Goal: Transaction & Acquisition: Purchase product/service

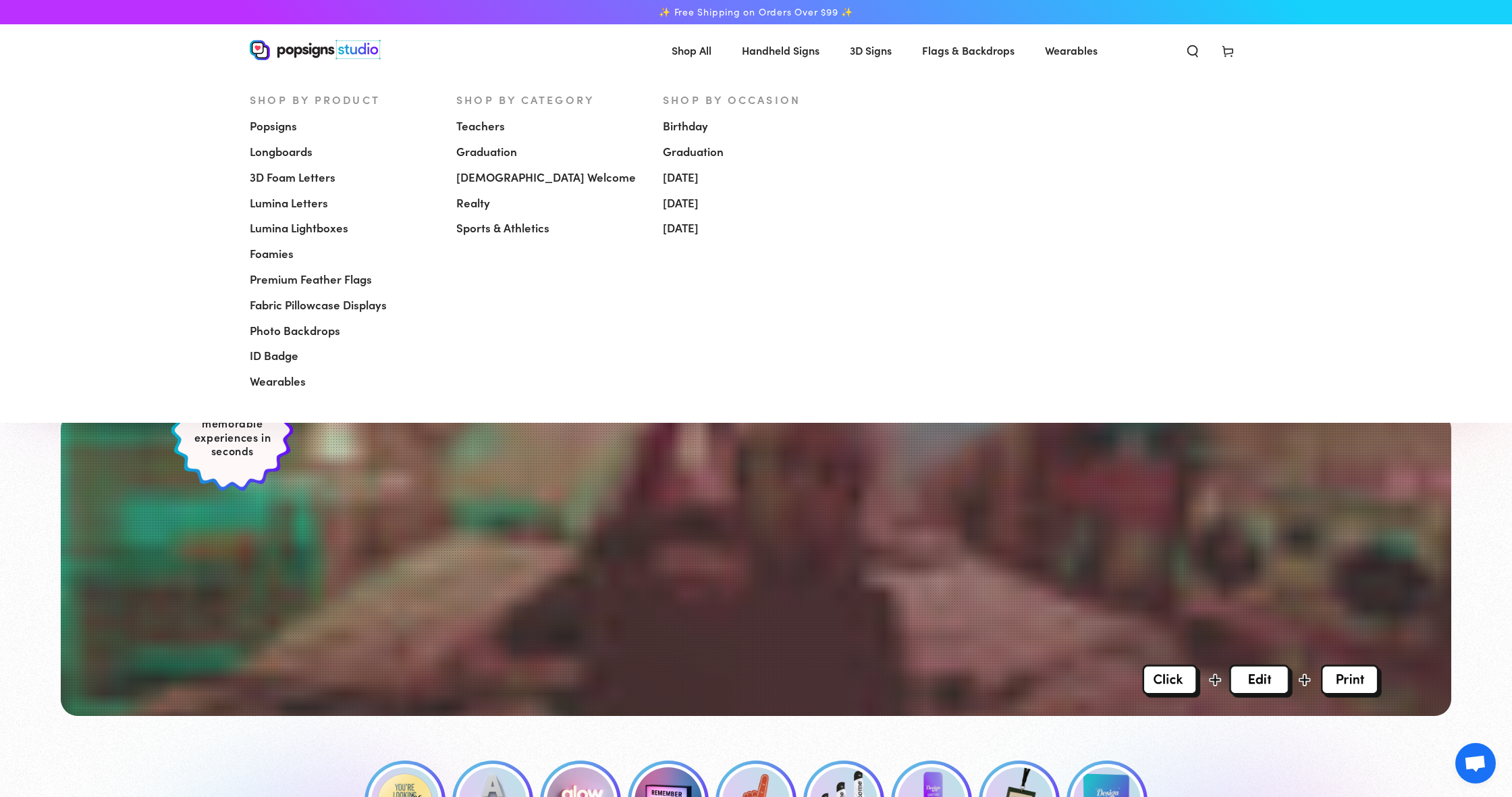
click at [479, 176] on span "[DEMOGRAPHIC_DATA] Welcome" at bounding box center [546, 177] width 179 height 16
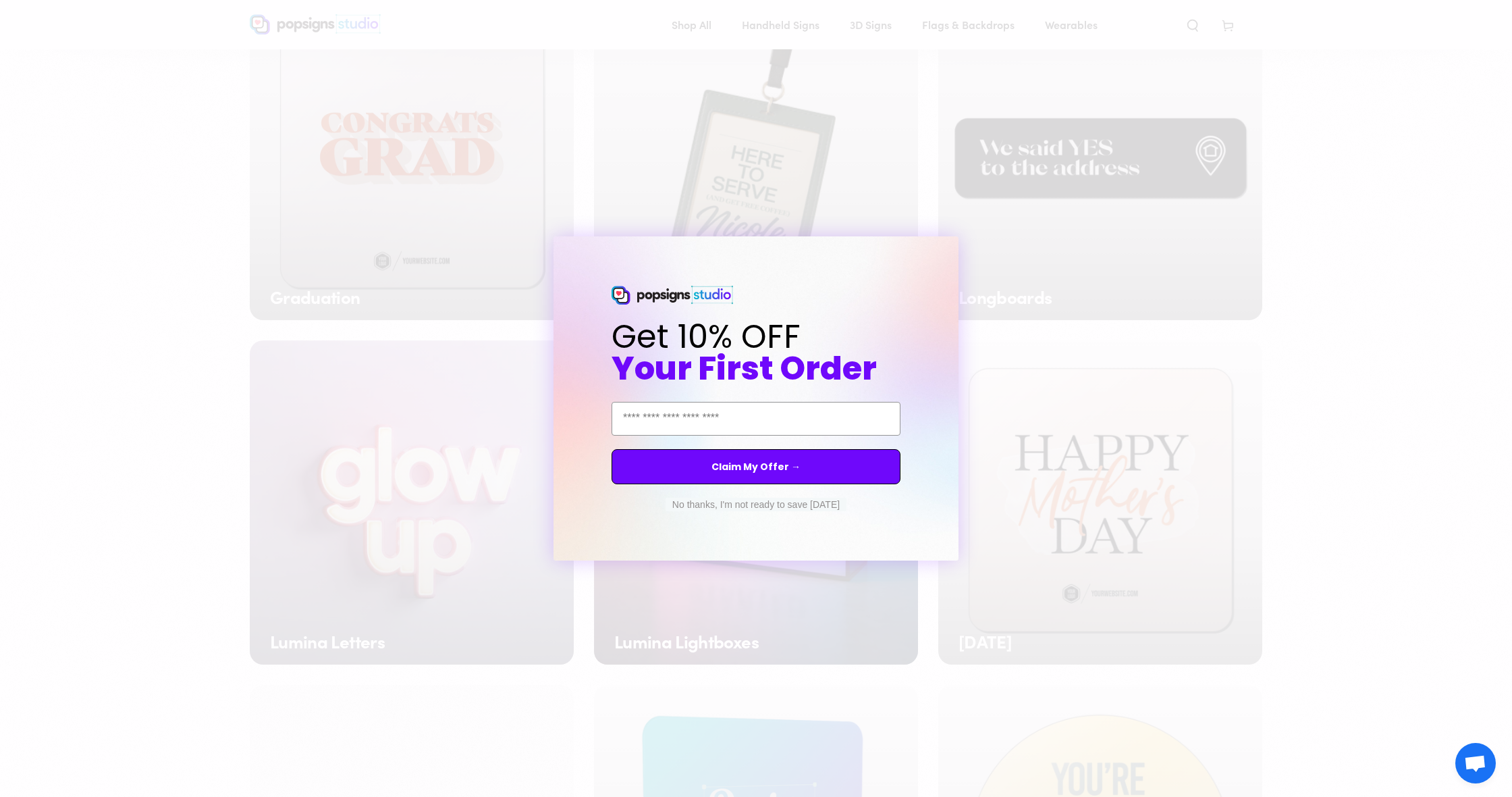
scroll to position [873, 0]
drag, startPoint x: 784, startPoint y: 512, endPoint x: 786, endPoint y: 504, distance: 8.2
click at [785, 510] on div "No thanks, I'm not ready to save today" at bounding box center [756, 505] width 189 height 27
click at [787, 502] on button "No thanks, I'm not ready to save today" at bounding box center [756, 505] width 181 height 14
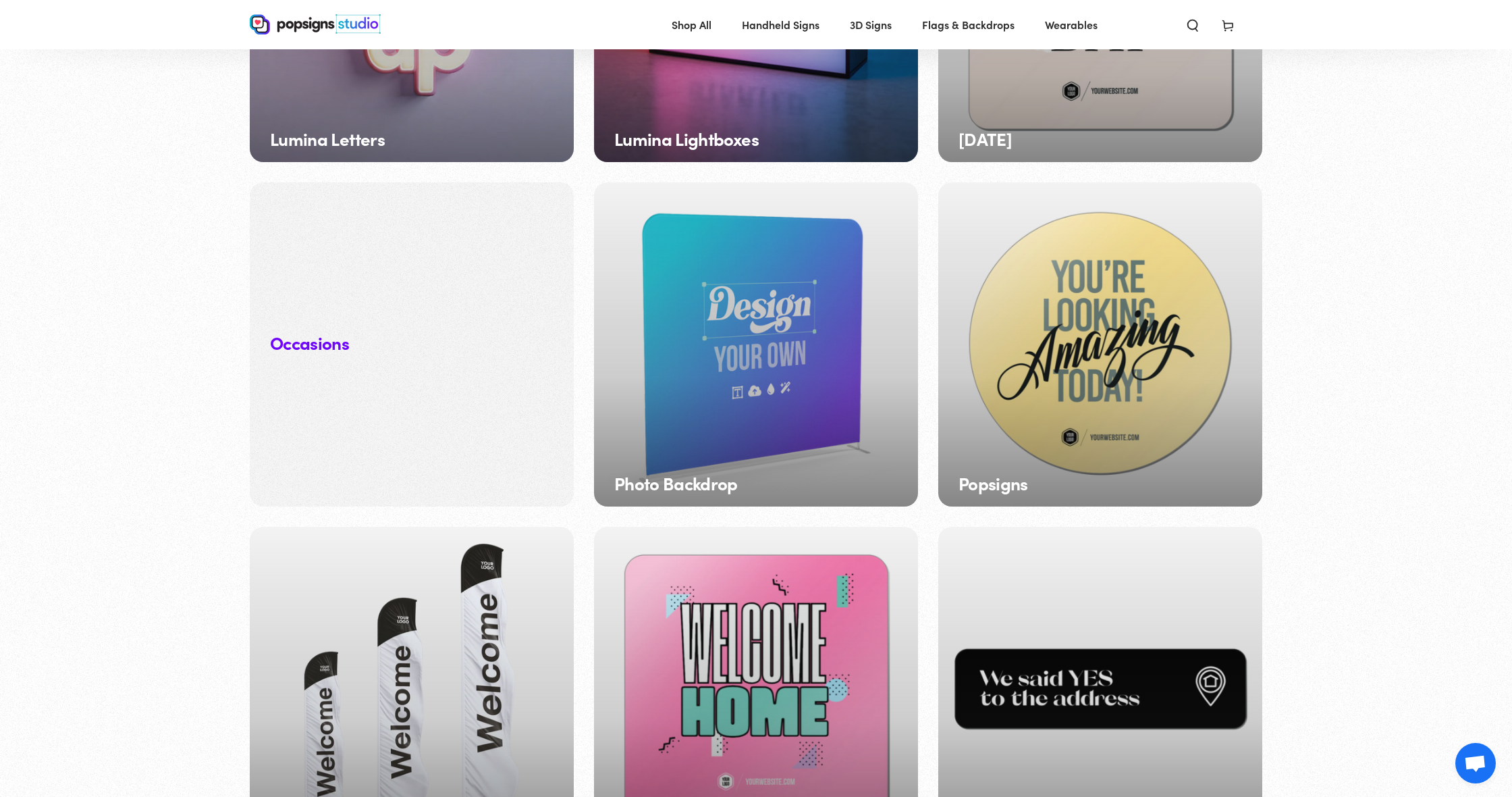
scroll to position [1419, 0]
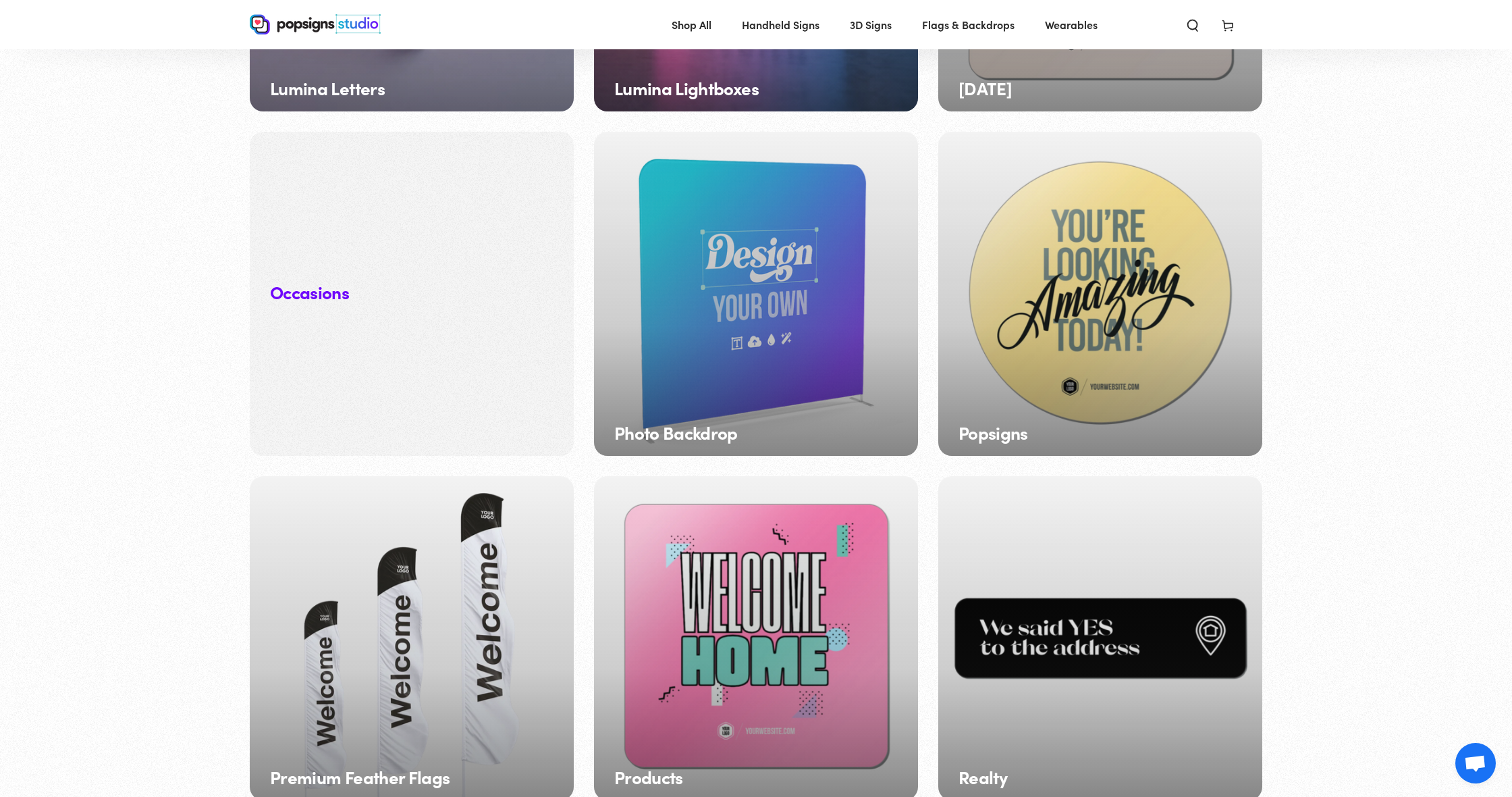
click at [816, 297] on div "Photo Backdrop" at bounding box center [756, 294] width 324 height 325
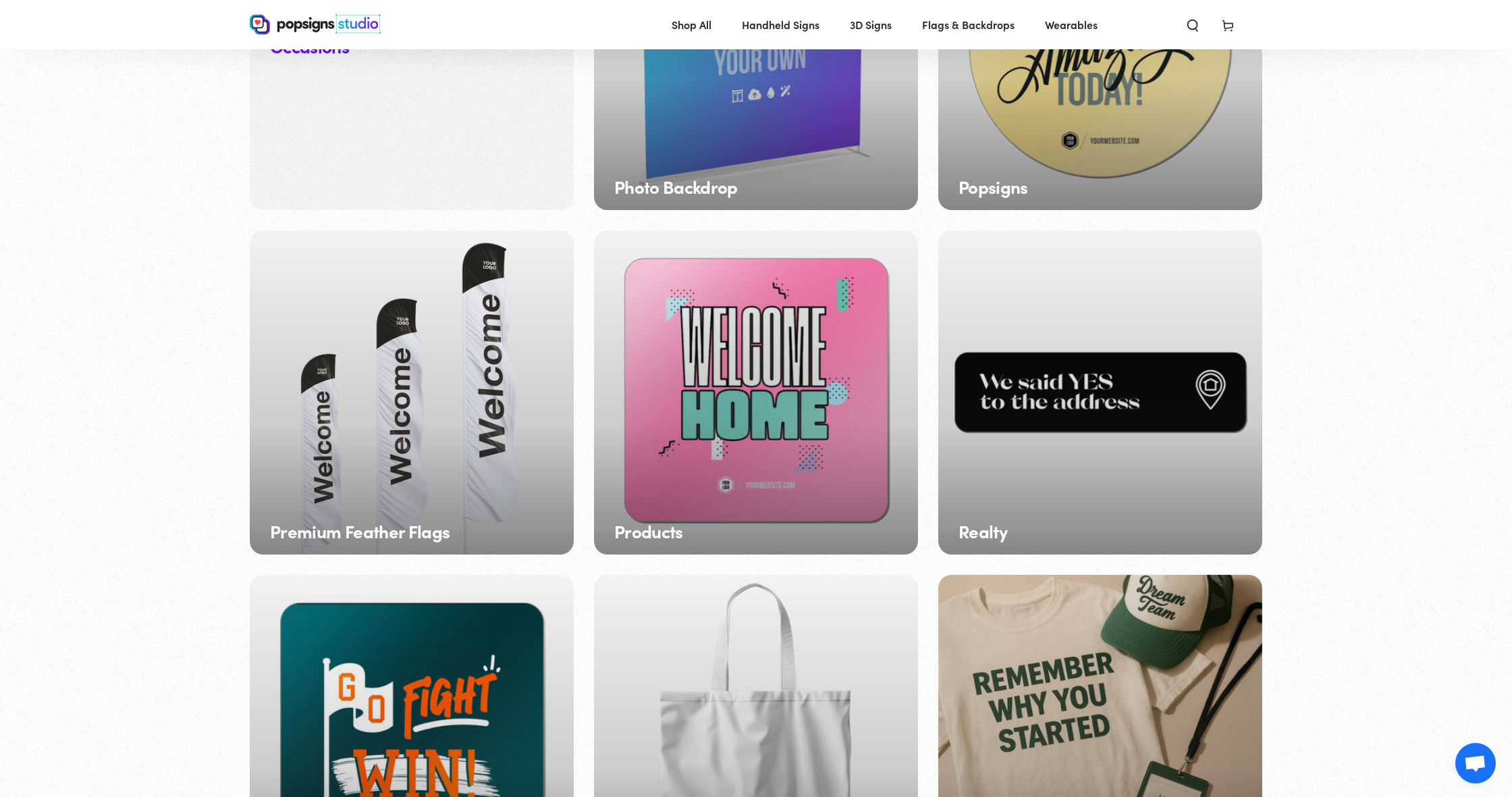
scroll to position [1669, 0]
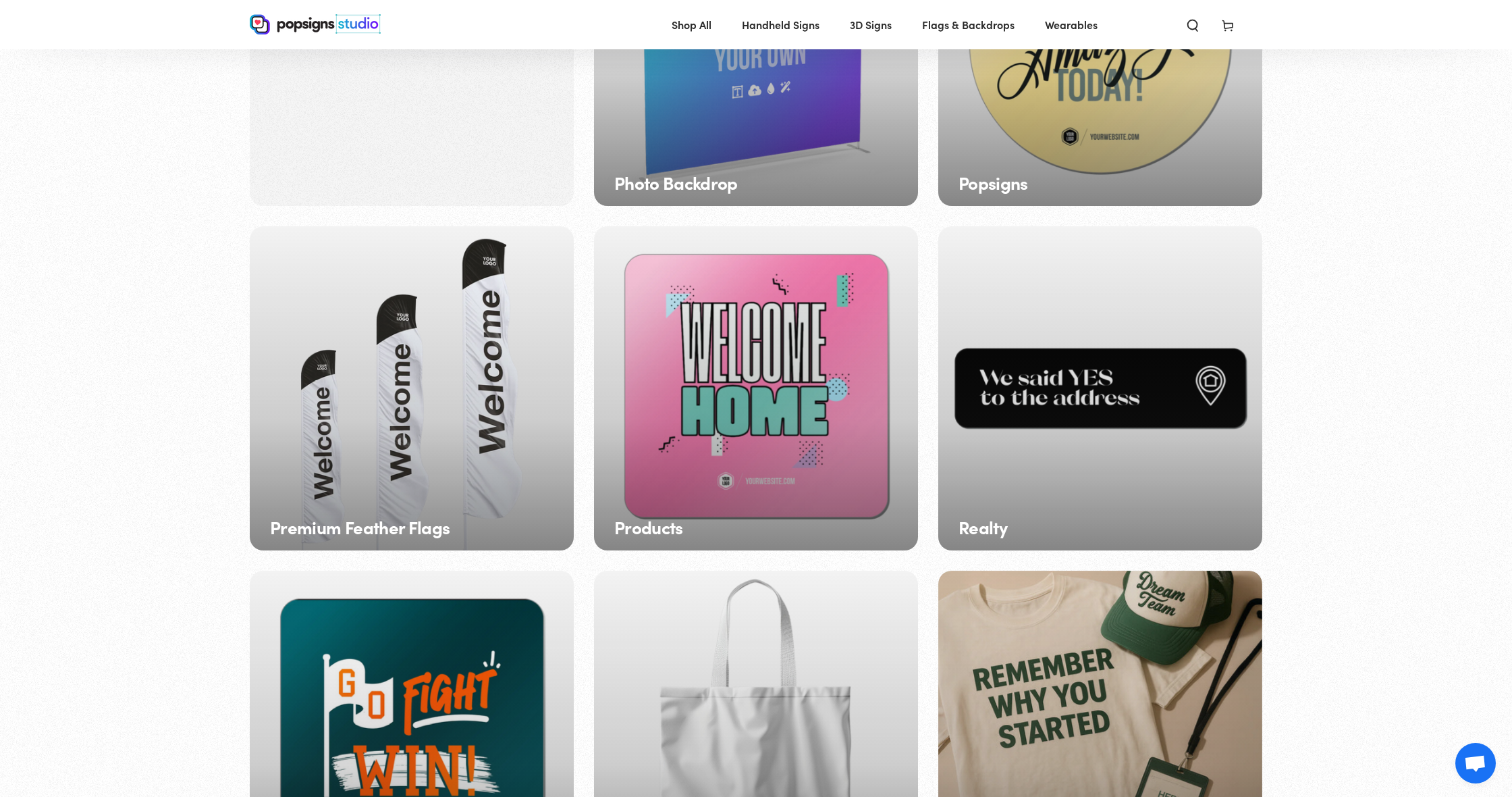
click at [486, 269] on div "Premium Feather Flags" at bounding box center [412, 389] width 324 height 325
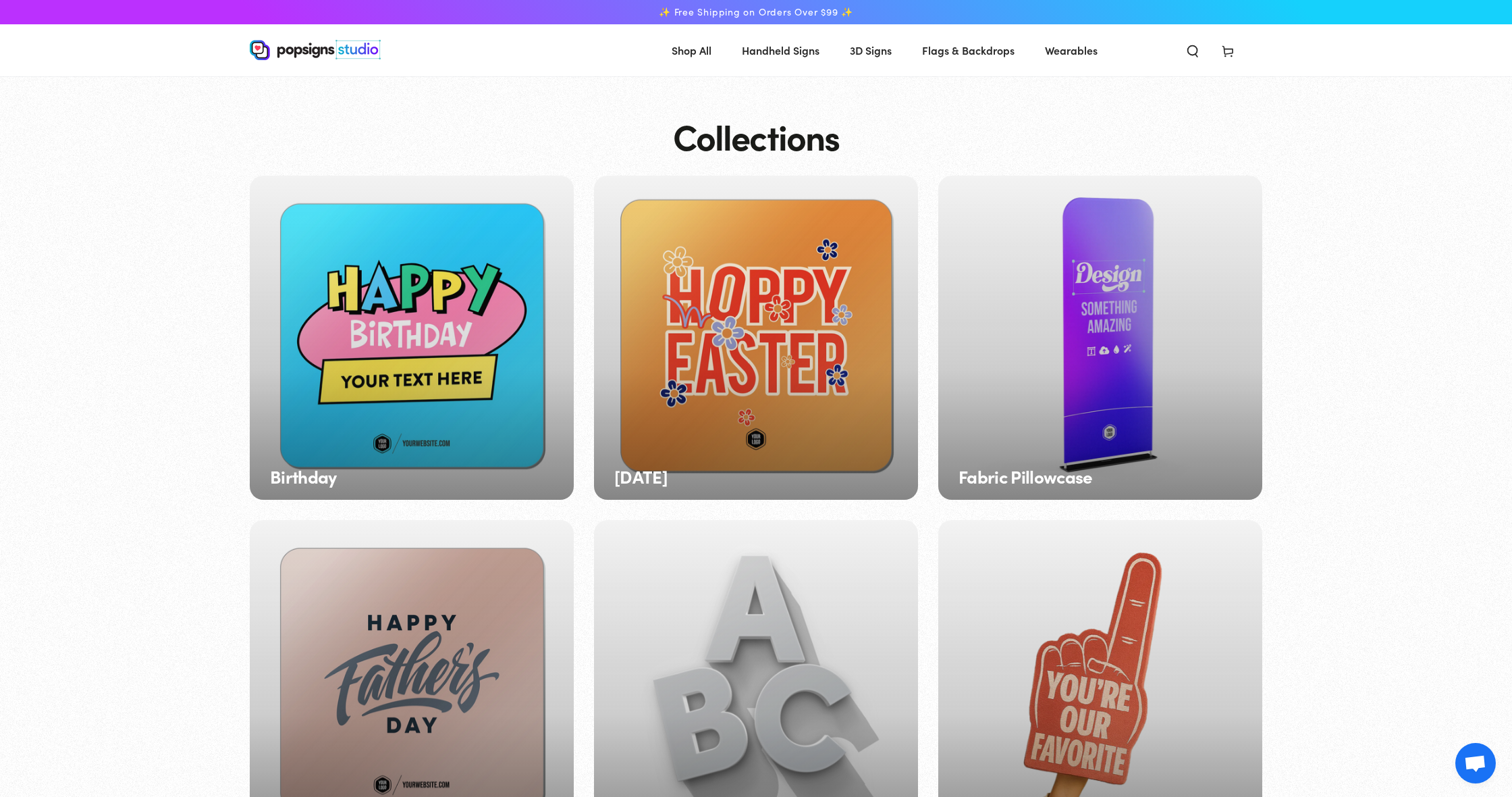
scroll to position [0, 0]
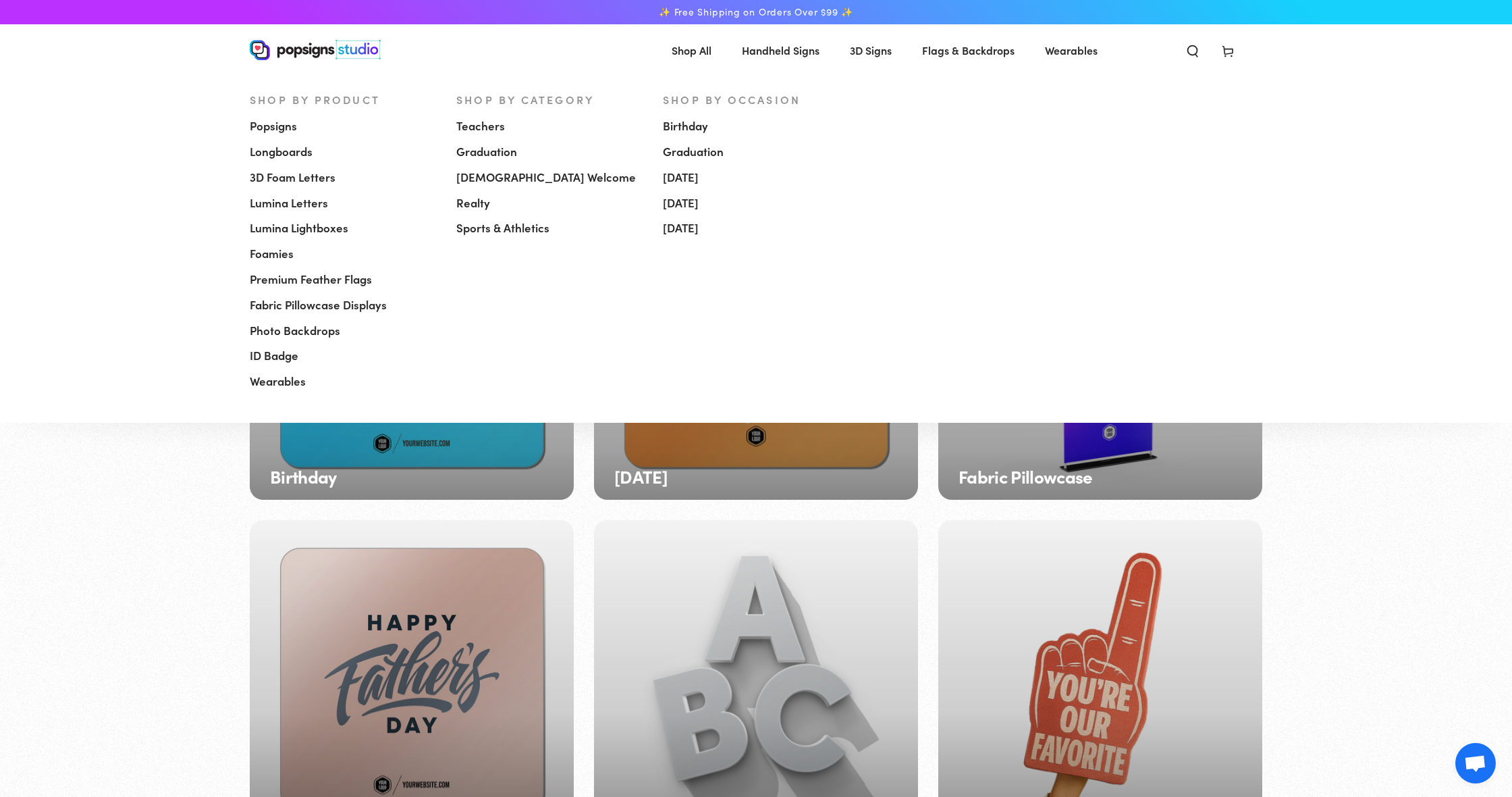
click at [486, 175] on span "[DEMOGRAPHIC_DATA] Welcome" at bounding box center [546, 177] width 179 height 16
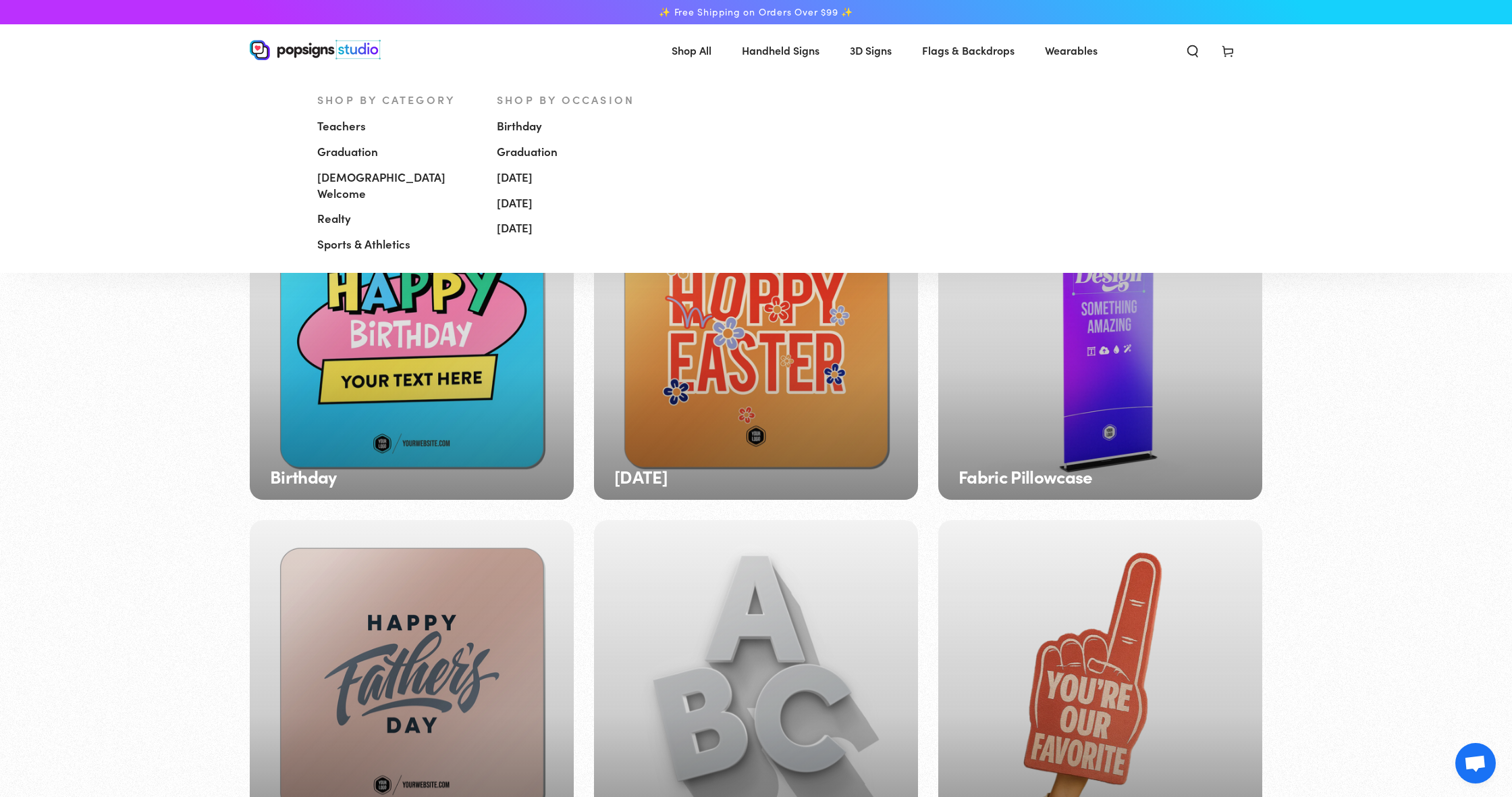
click at [361, 173] on span "[DEMOGRAPHIC_DATA] Welcome" at bounding box center [397, 185] width 160 height 32
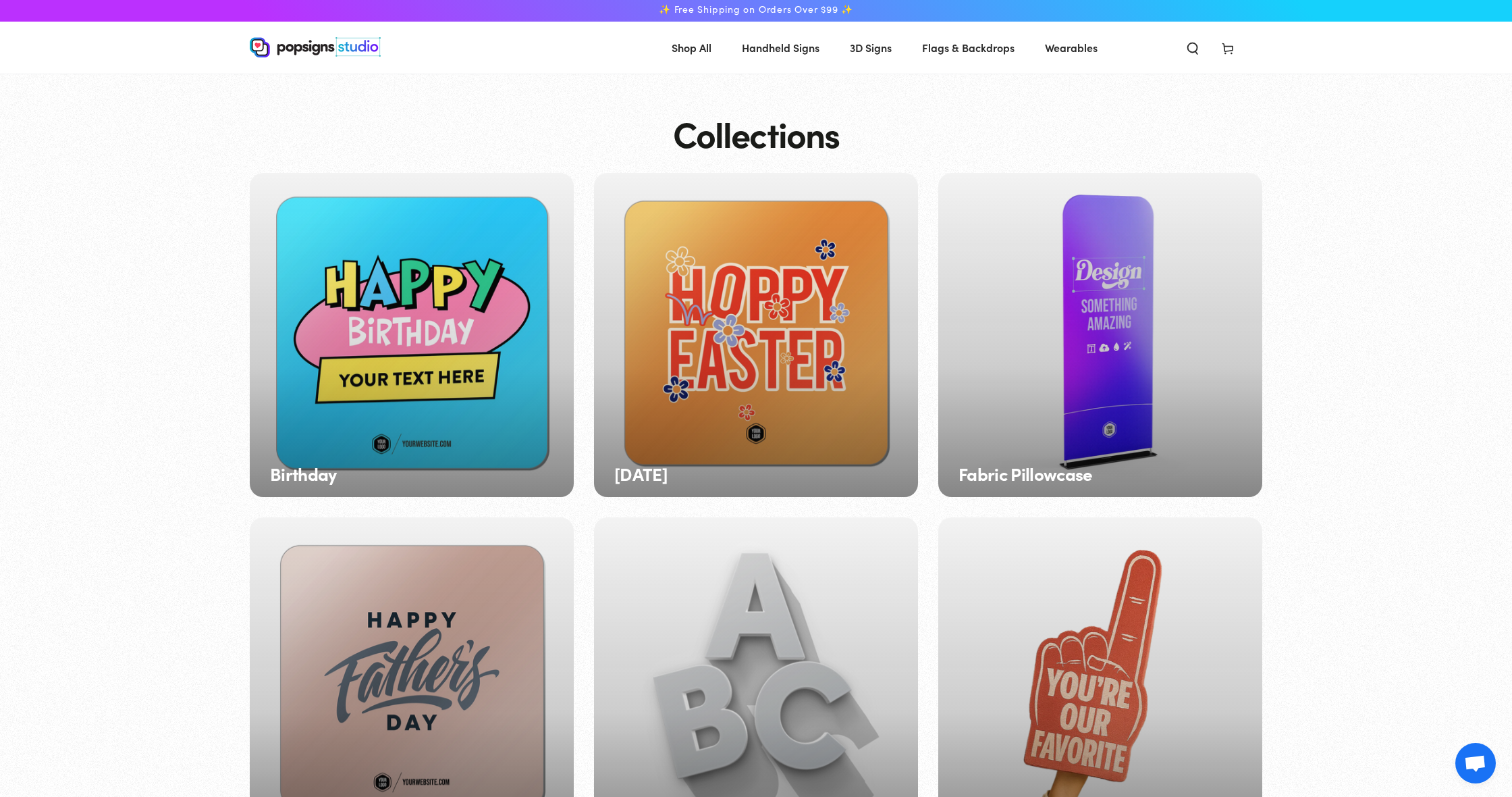
scroll to position [2, 0]
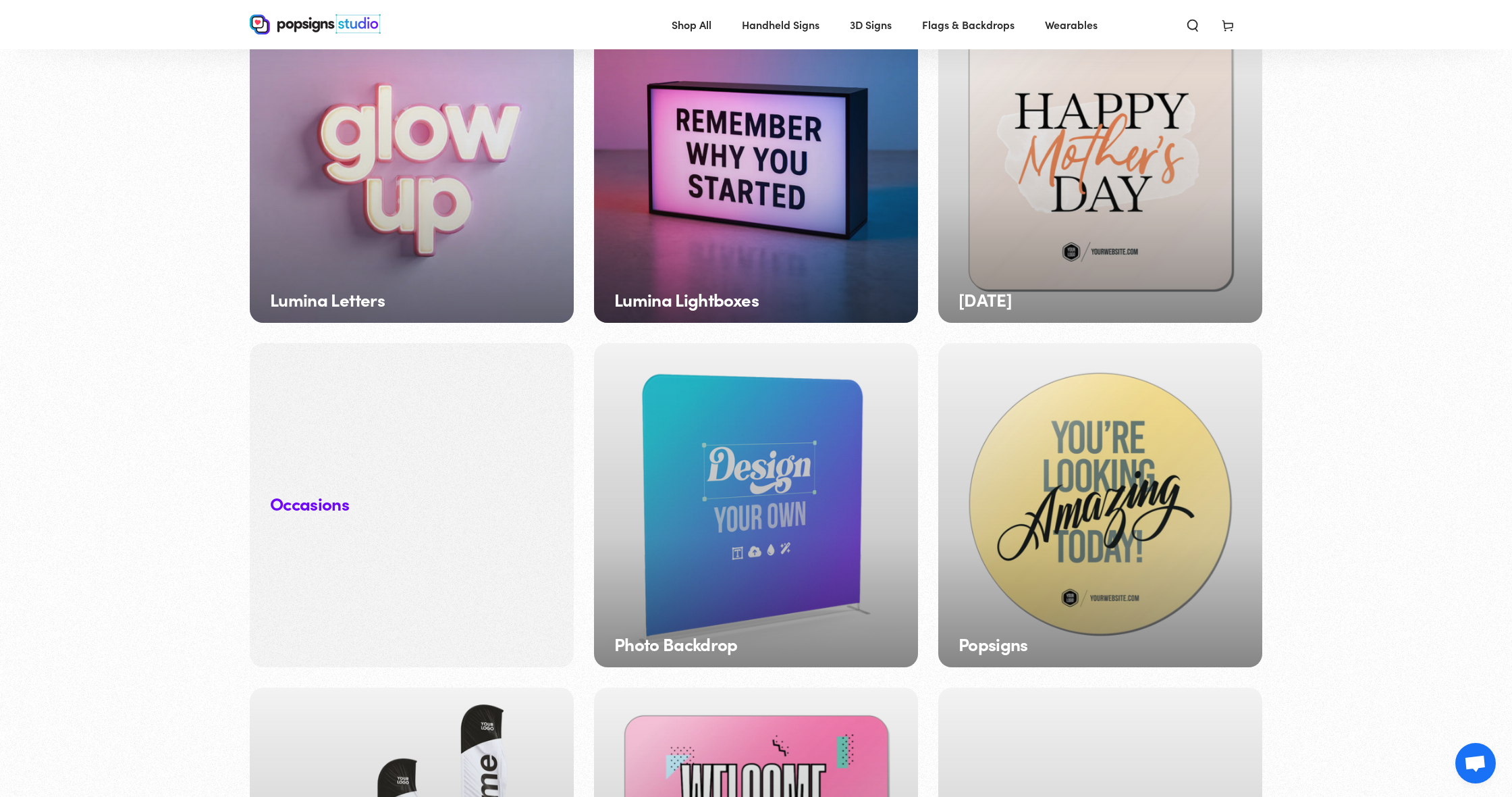
scroll to position [1215, 0]
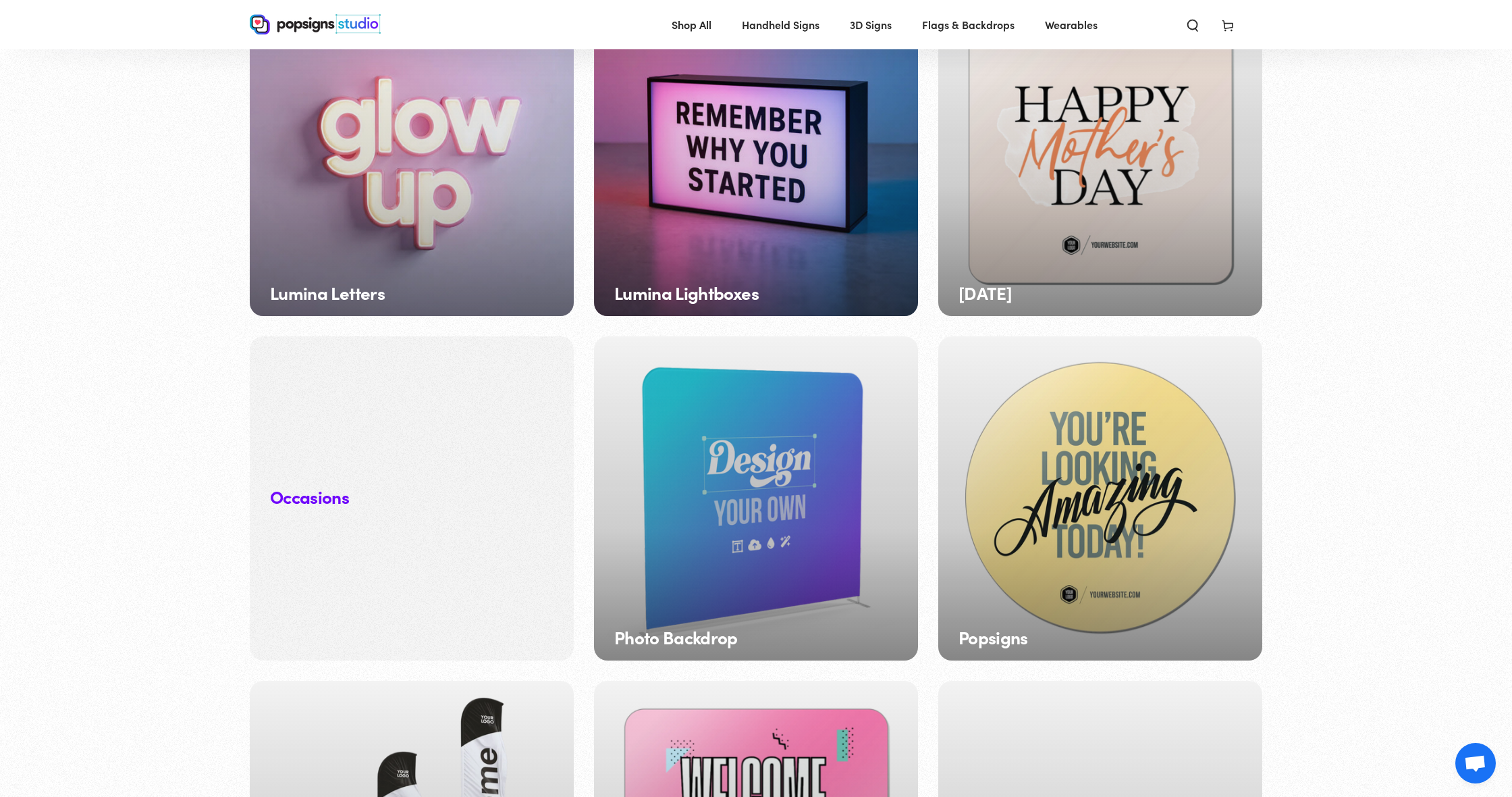
click at [1042, 456] on div "Popsigns" at bounding box center [1100, 499] width 324 height 325
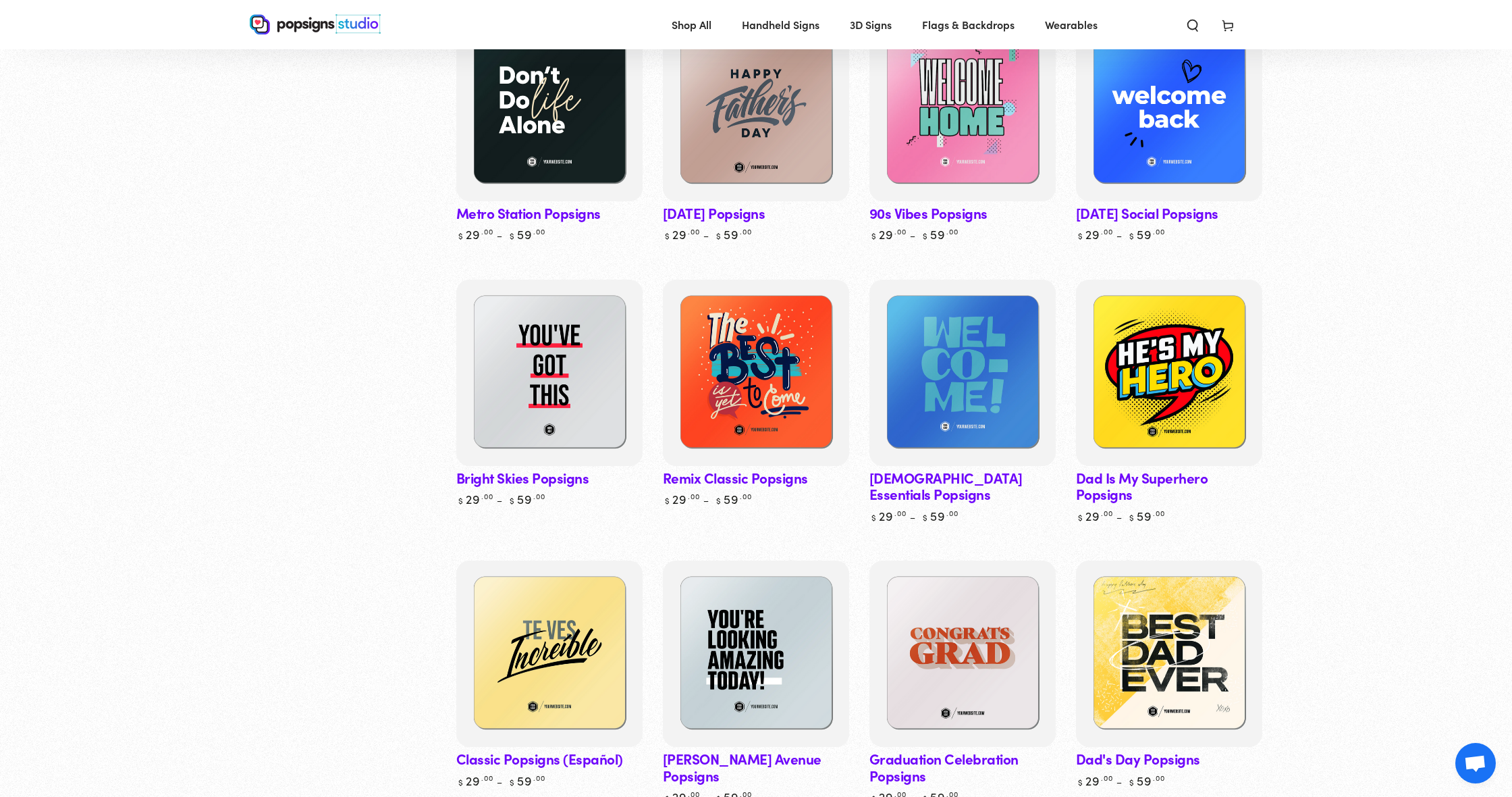
scroll to position [760, 0]
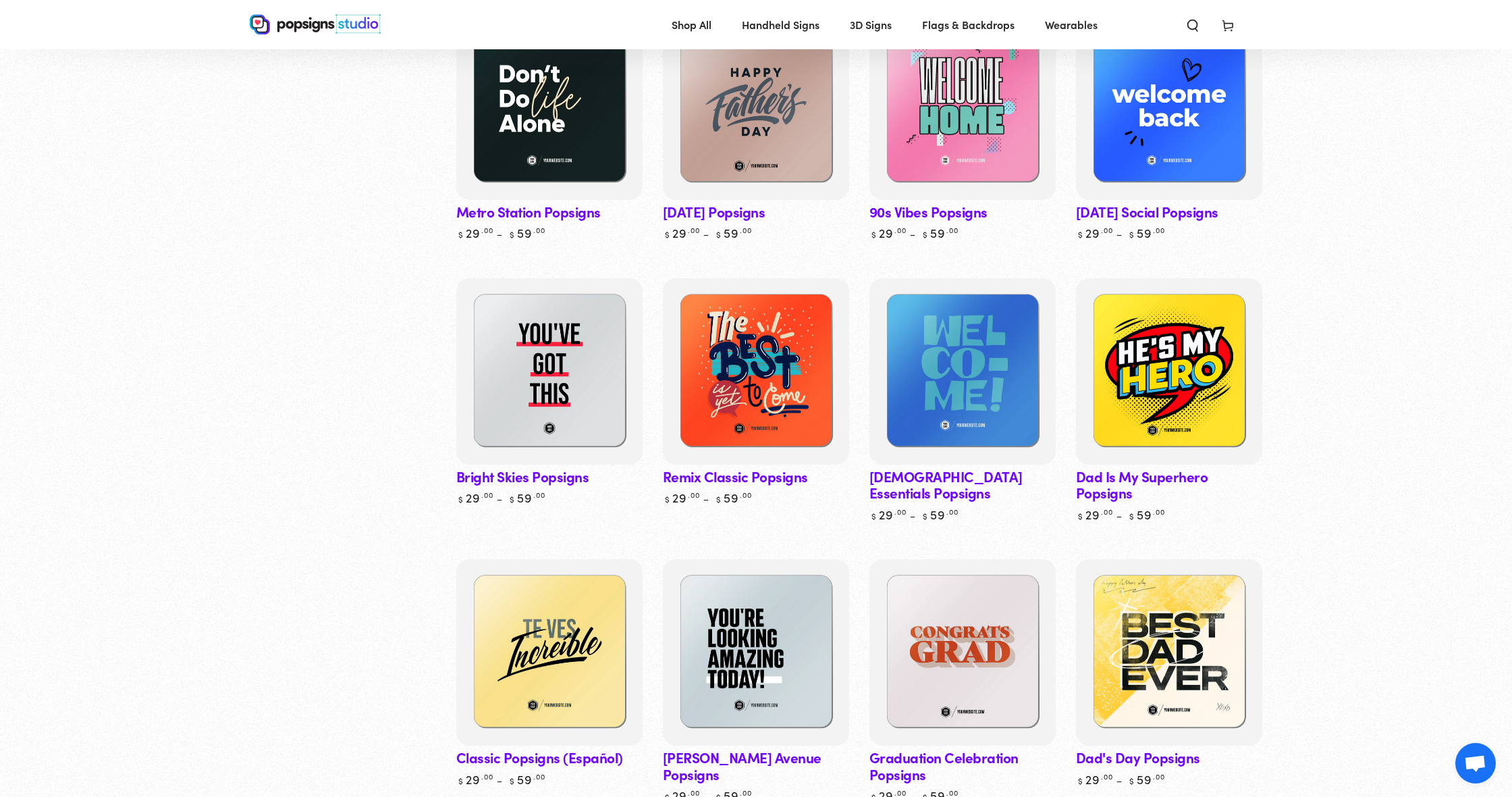
click at [954, 456] on link "[DEMOGRAPHIC_DATA] Essentials Popsigns" at bounding box center [962, 400] width 186 height 243
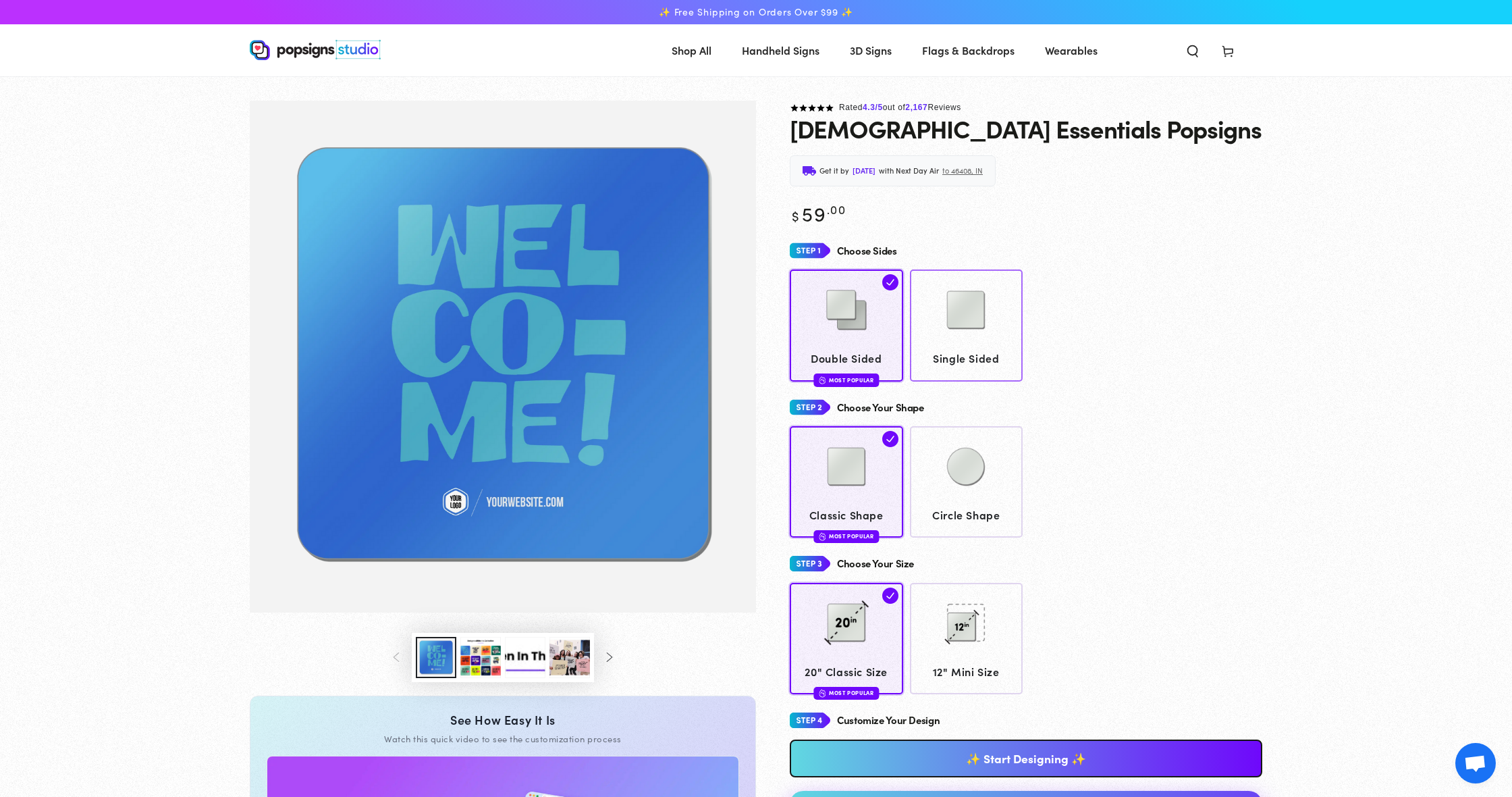
click at [974, 372] on link "Single Sided" at bounding box center [966, 325] width 114 height 111
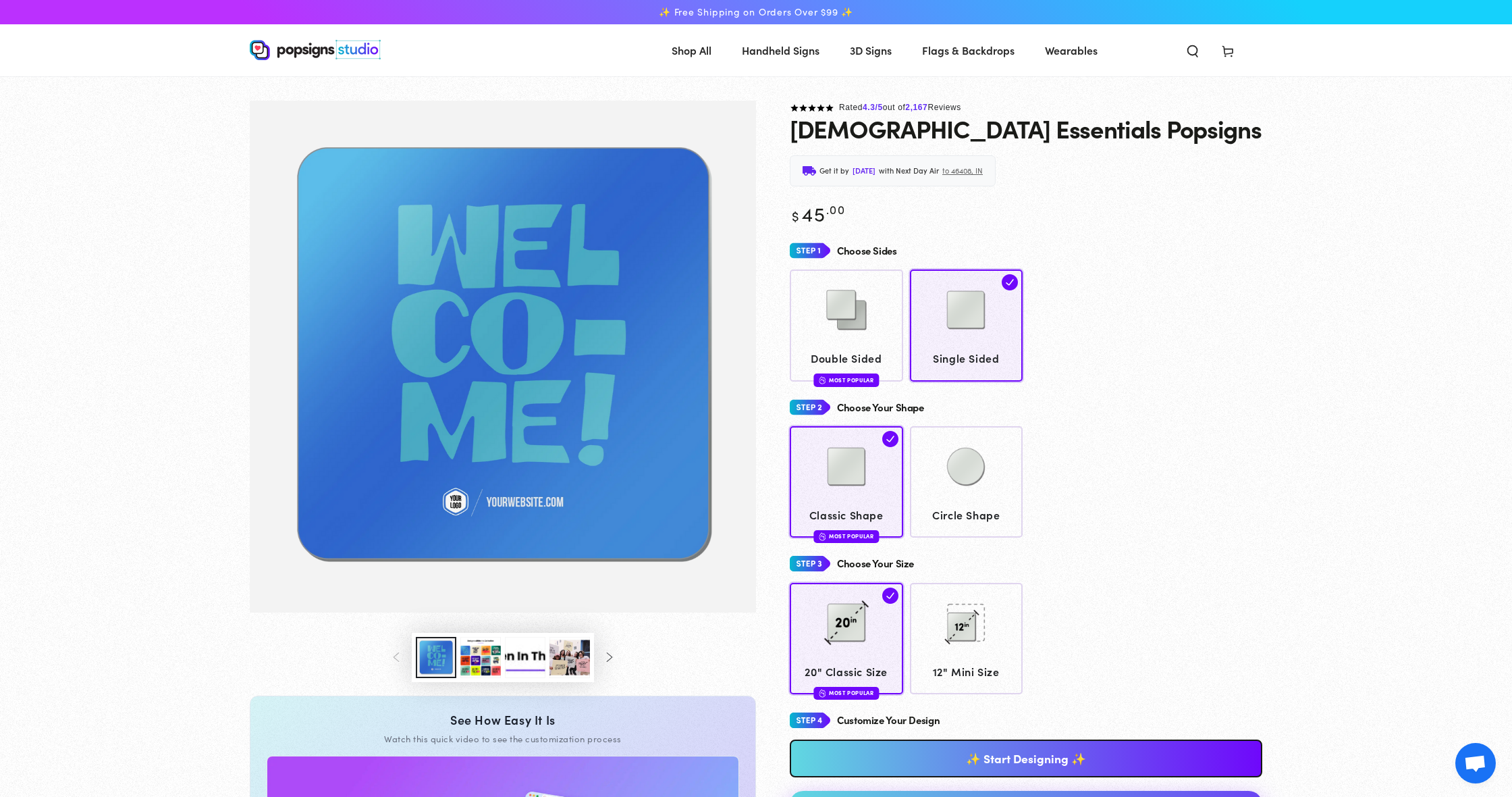
click at [1078, 753] on link "✨ Start Designing ✨" at bounding box center [1025, 759] width 472 height 38
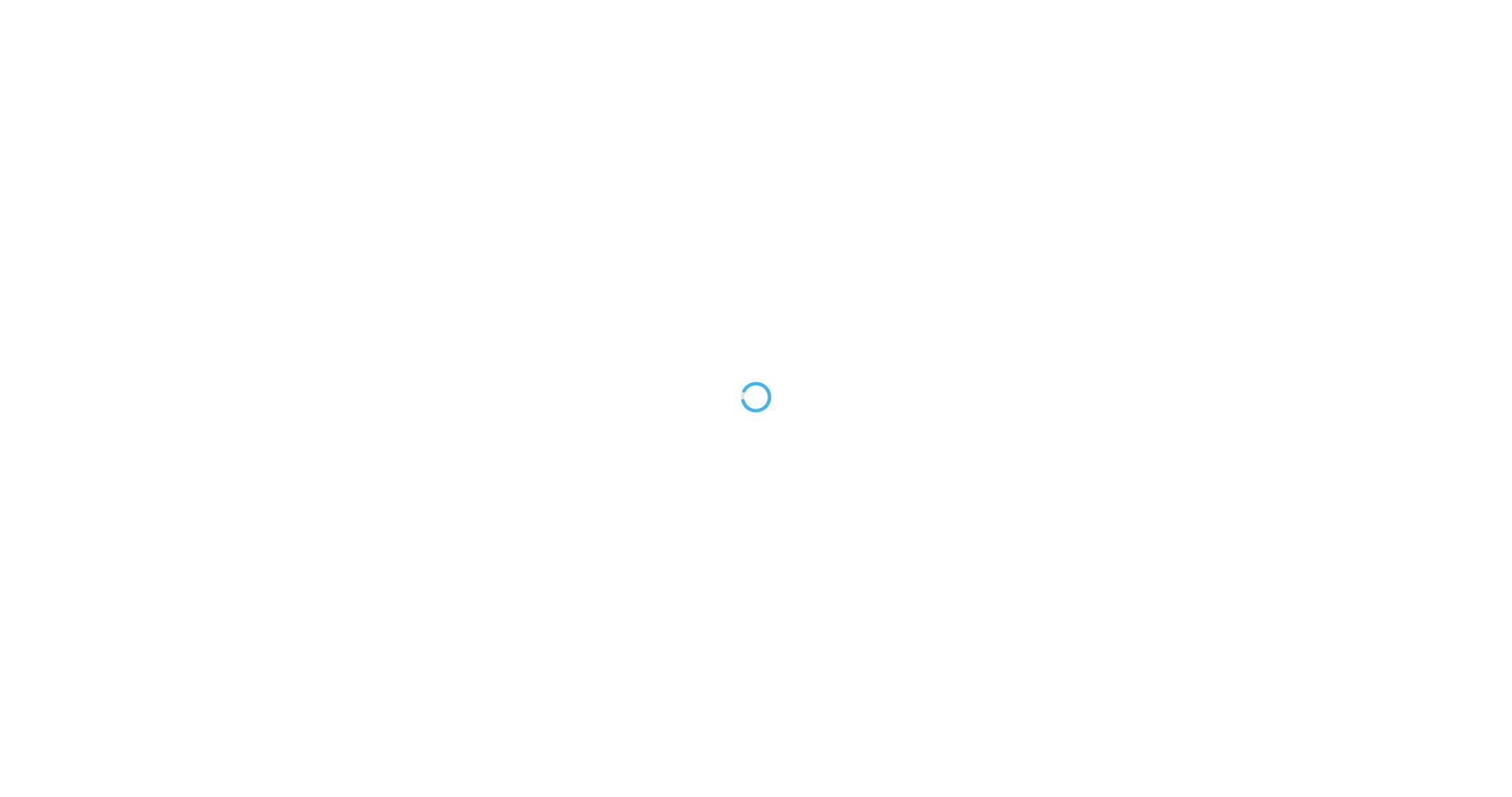
type textarea "An ancient tree with a door leading to a magical world"
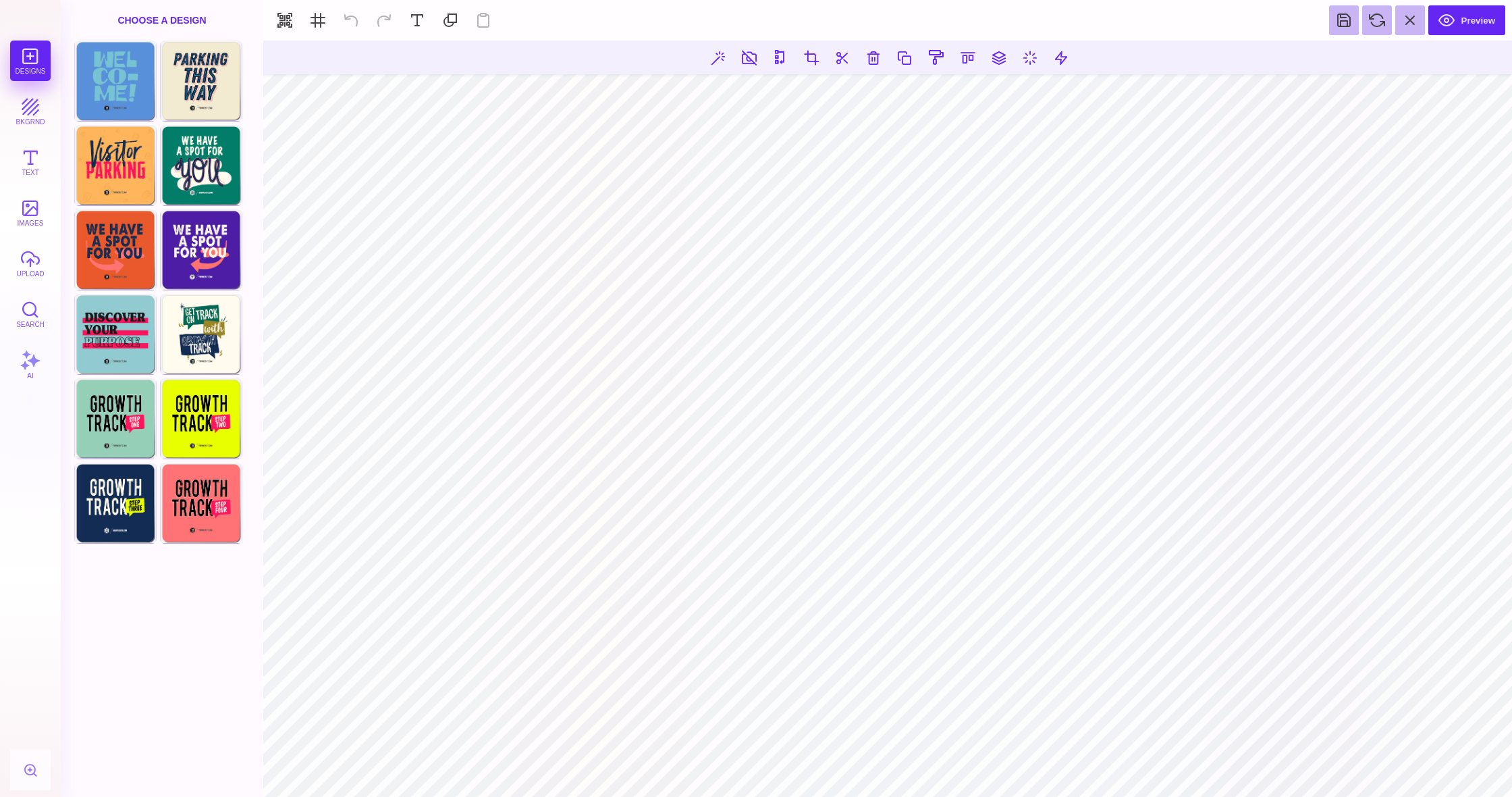
click at [25, 260] on button "upload" at bounding box center [30, 263] width 40 height 40
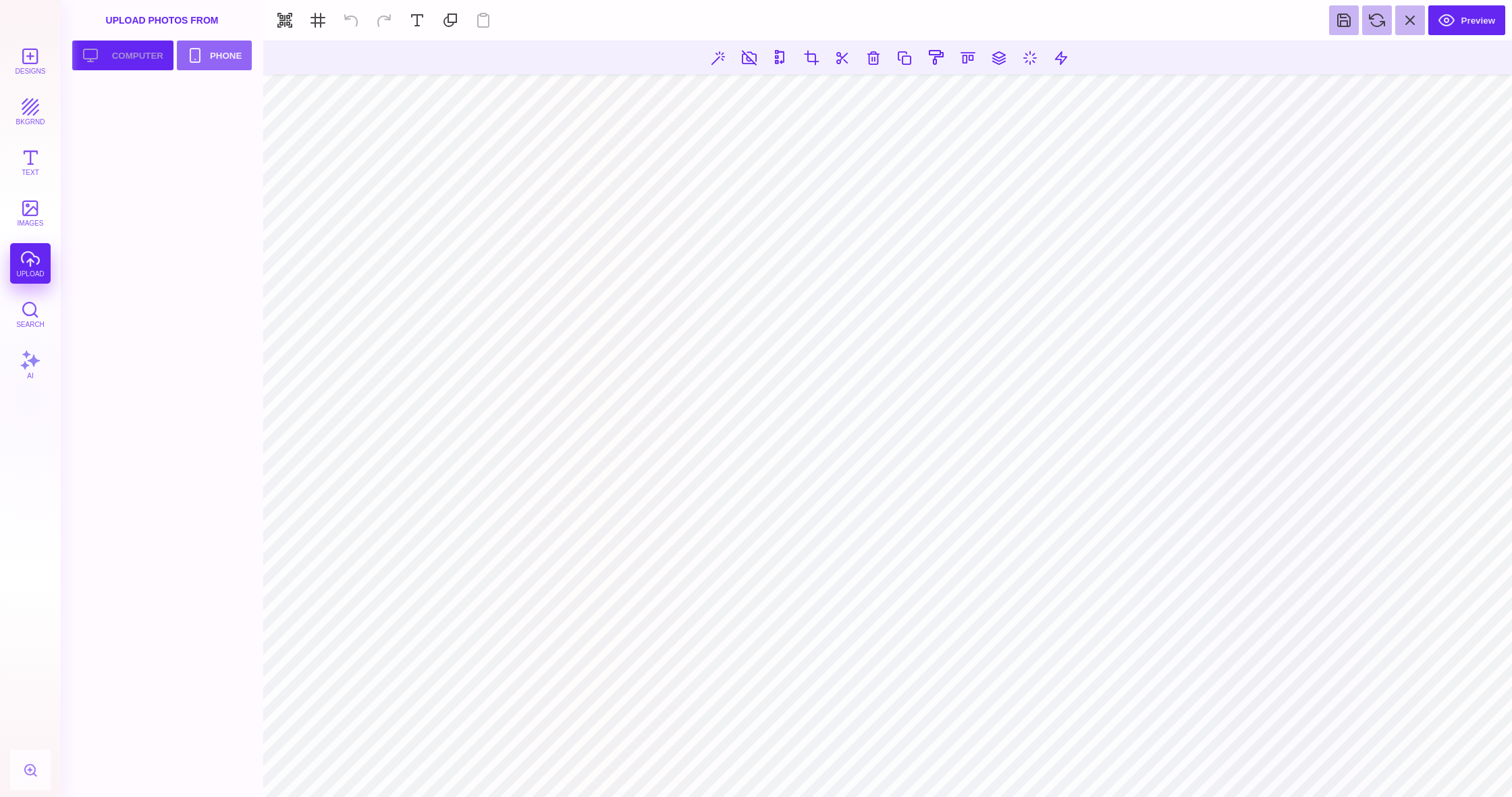
click at [131, 56] on button "Upload your artwork Computer" at bounding box center [123, 55] width 102 height 30
click at [26, 118] on button "bkgrnd" at bounding box center [30, 111] width 40 height 40
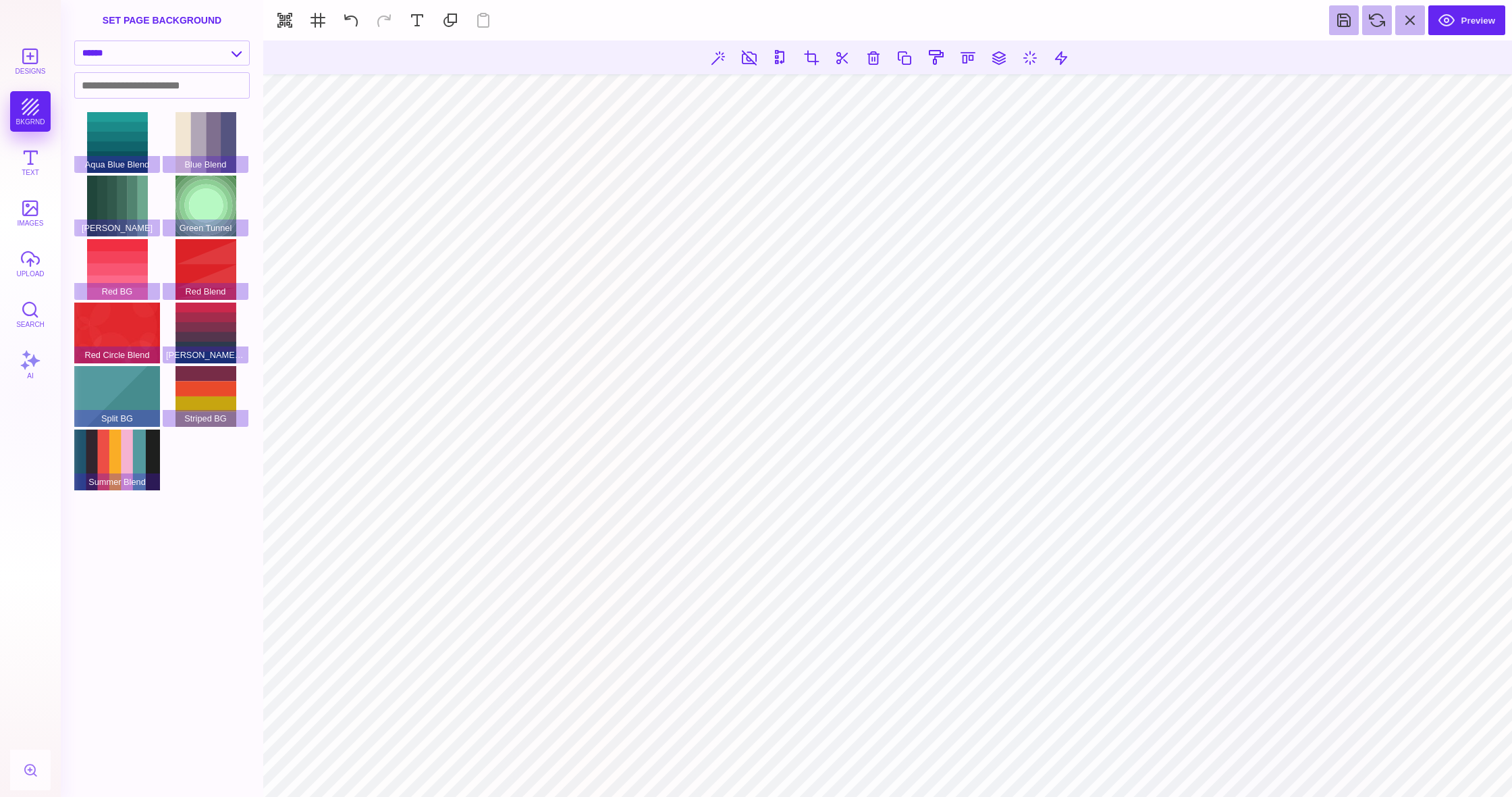
click at [37, 108] on div "Designs bkgrnd Text images upload Search AI" at bounding box center [30, 419] width 61 height 757
click at [740, 56] on button at bounding box center [749, 57] width 24 height 24
type input "#000000"
drag, startPoint x: 1495, startPoint y: 16, endPoint x: 1450, endPoint y: 26, distance: 46.1
click at [1495, 17] on button "Preview" at bounding box center [1467, 20] width 77 height 30
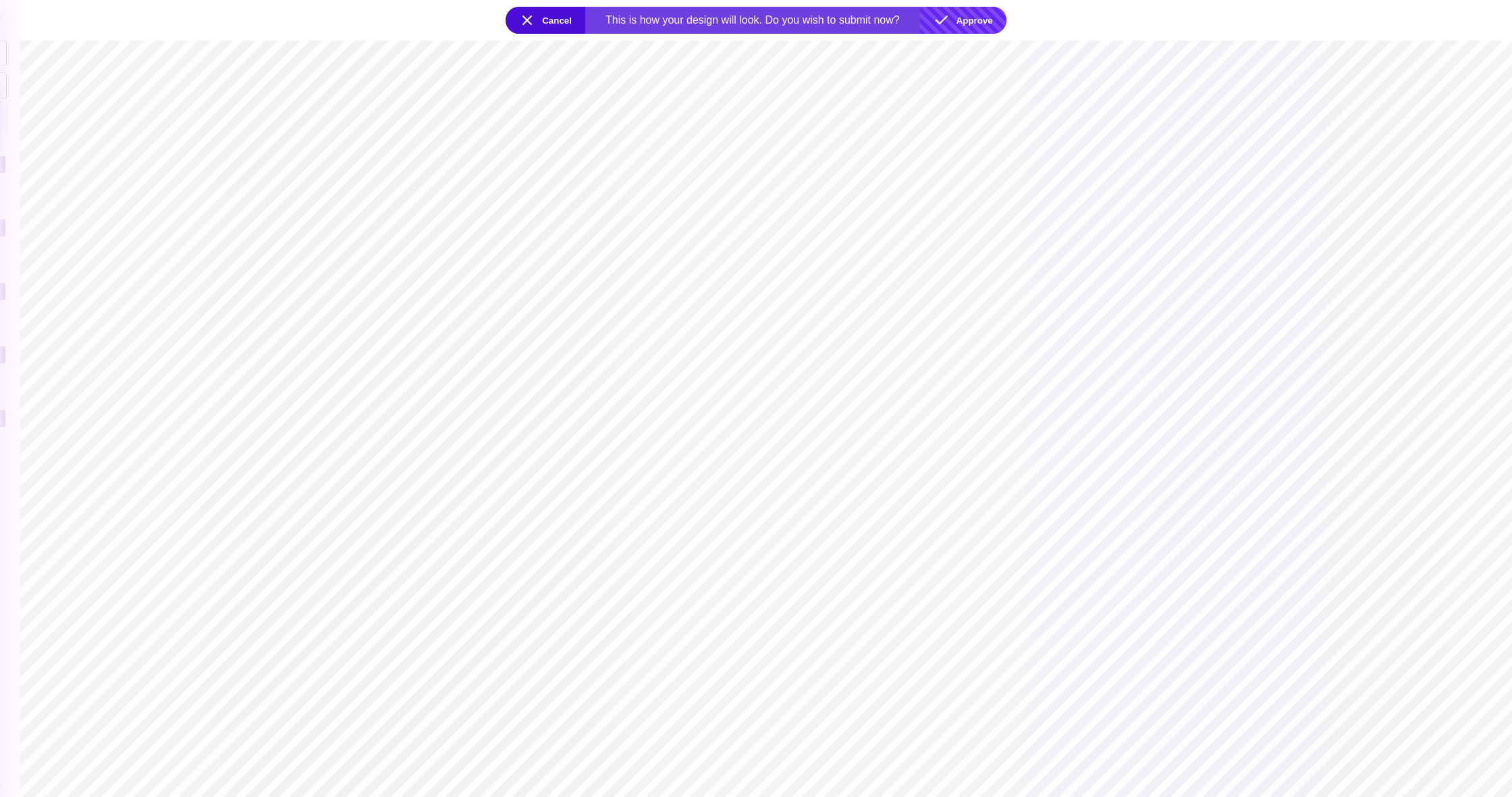
click at [962, 17] on button "Approve" at bounding box center [963, 21] width 86 height 27
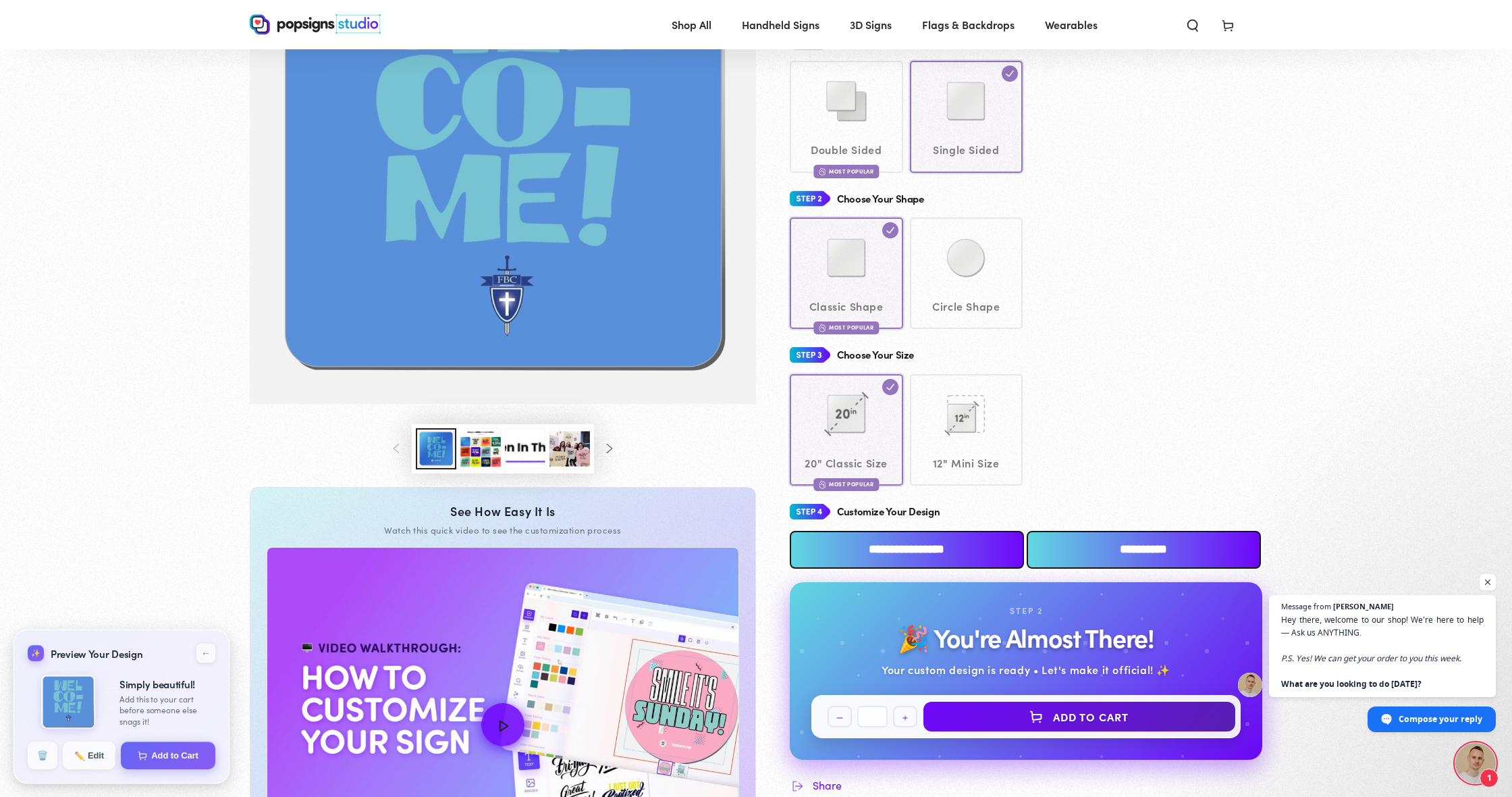
scroll to position [214, 0]
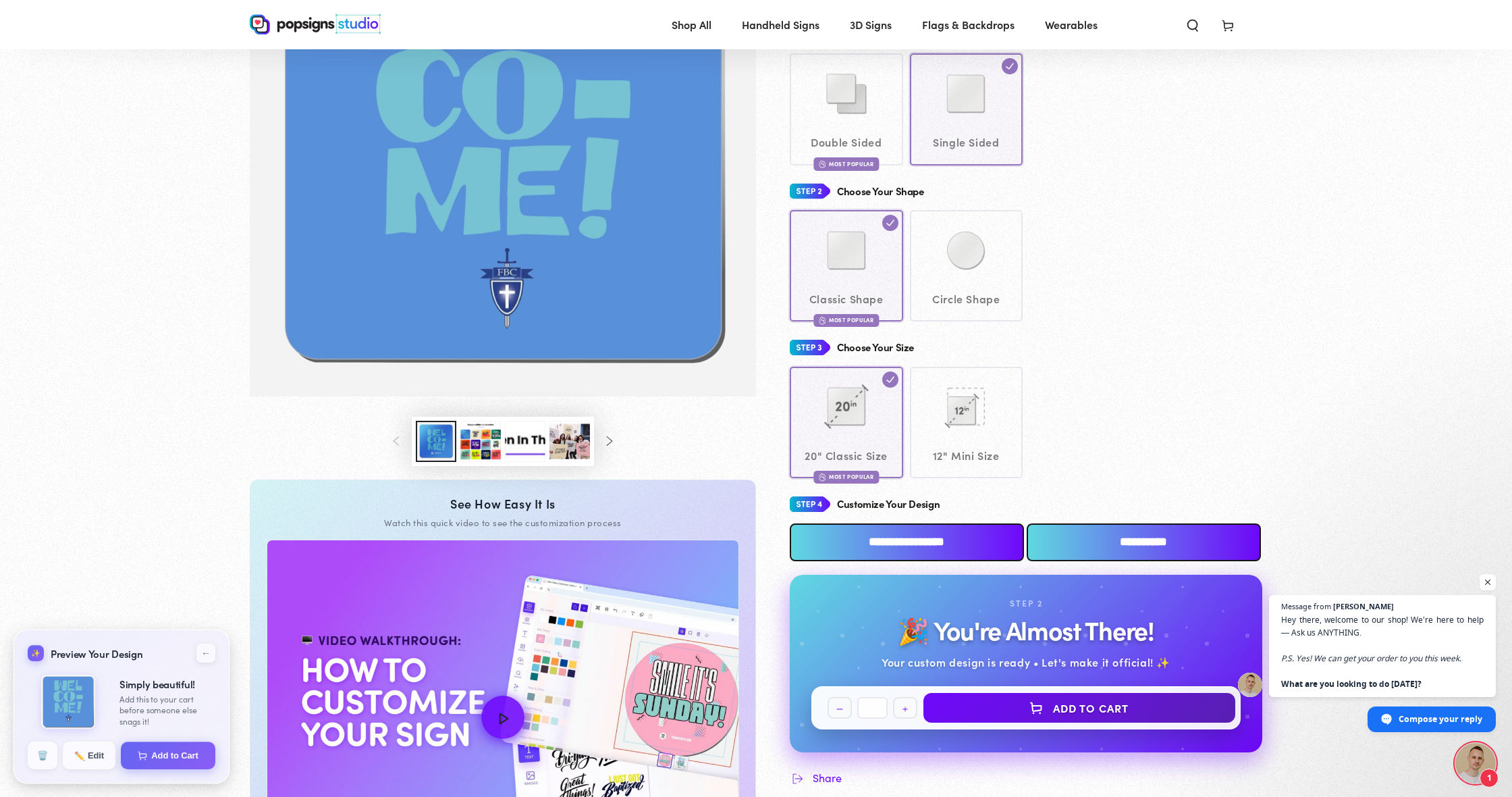
click at [1025, 701] on button "Add to Cart" at bounding box center [1079, 707] width 314 height 30
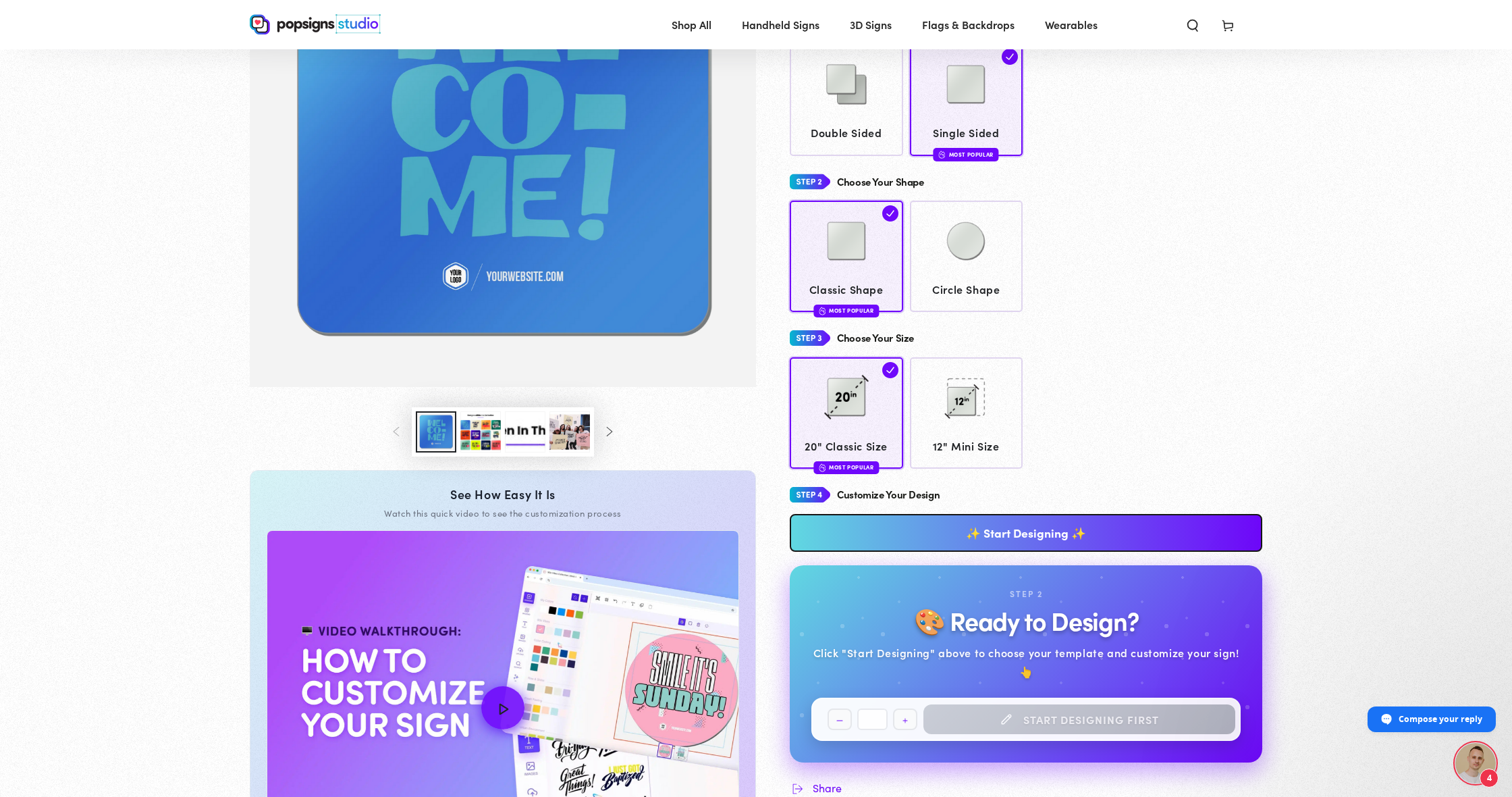
scroll to position [226, 0]
